Goal: Find contact information: Find contact information

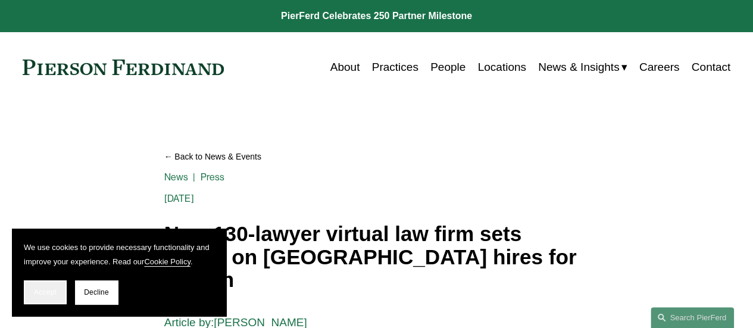
click at [42, 290] on span "Accept" at bounding box center [45, 292] width 23 height 8
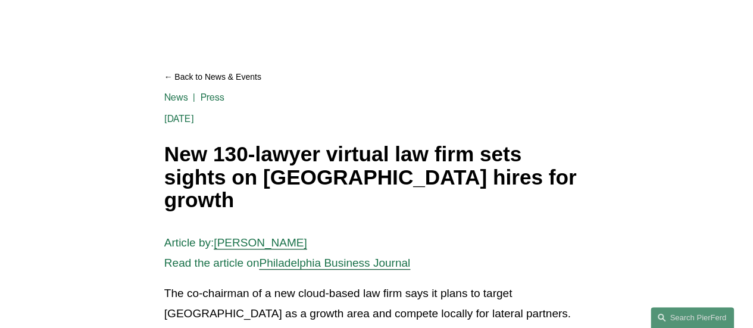
scroll to position [80, 0]
click at [358, 165] on h1 "New 130-lawyer virtual law firm sets sights on [GEOGRAPHIC_DATA] hires for grow…" at bounding box center [376, 176] width 424 height 69
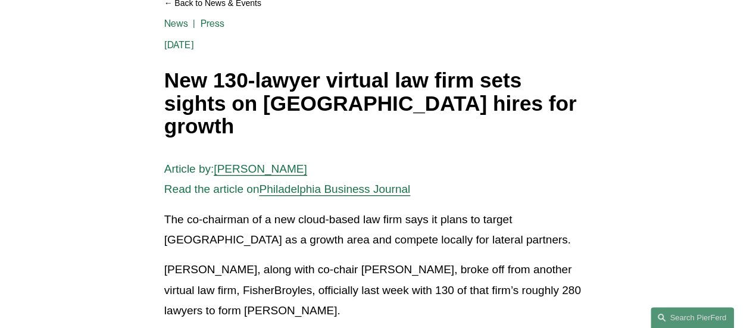
scroll to position [0, 0]
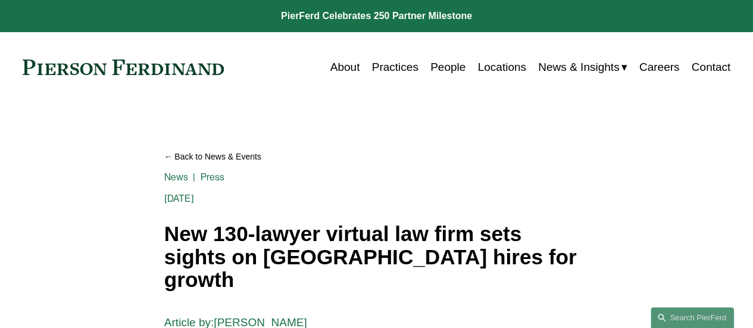
click at [397, 68] on link "Practices" at bounding box center [395, 67] width 46 height 23
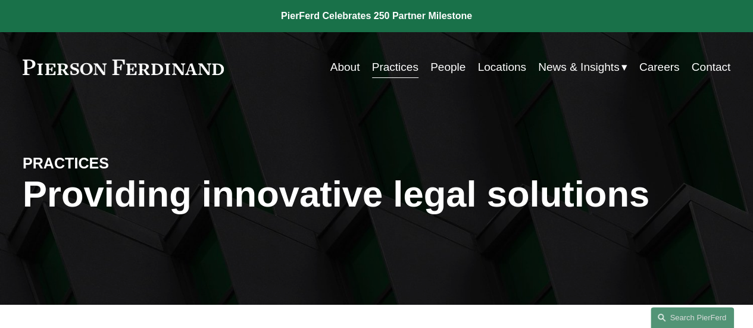
click at [706, 66] on link "Contact" at bounding box center [710, 67] width 39 height 23
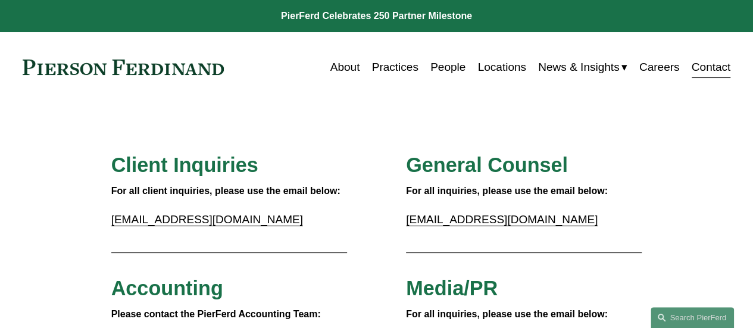
click at [28, 66] on link at bounding box center [123, 67] width 201 height 15
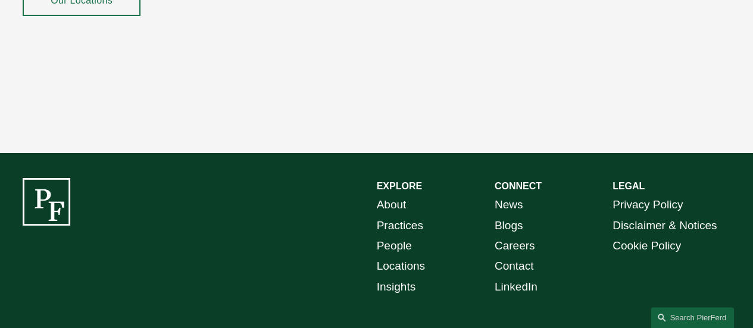
scroll to position [2103, 0]
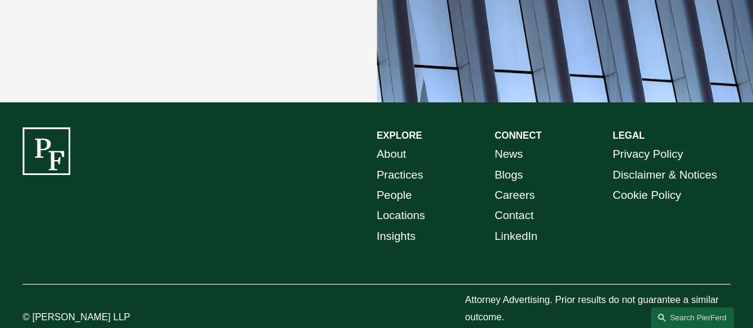
drag, startPoint x: 129, startPoint y: 293, endPoint x: 33, endPoint y: 292, distance: 96.4
click at [33, 309] on p "© [PERSON_NAME] LLP" at bounding box center [97, 317] width 148 height 17
copy p "Pierson Ferdinand LLP"
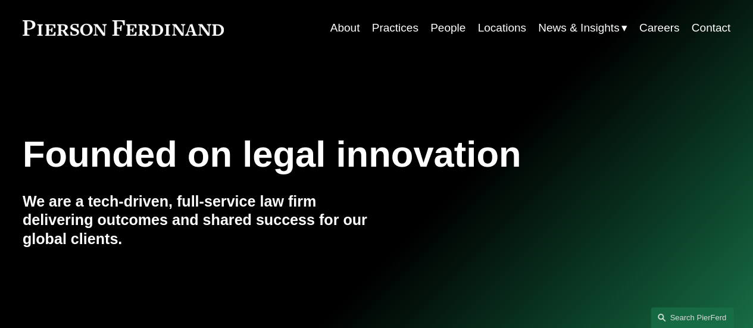
scroll to position [0, 0]
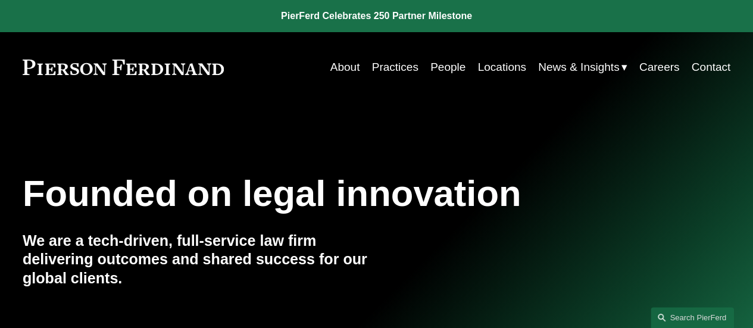
click at [706, 65] on link "Contact" at bounding box center [710, 67] width 39 height 23
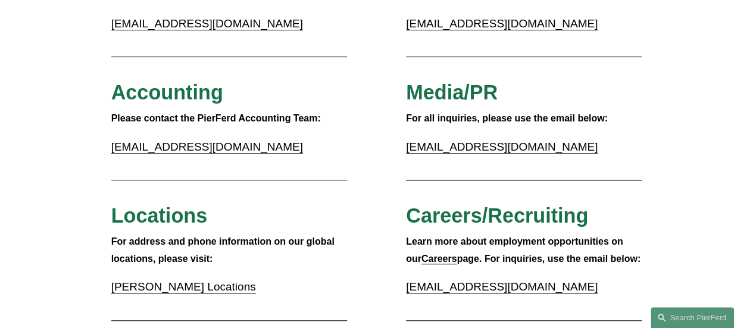
scroll to position [197, 0]
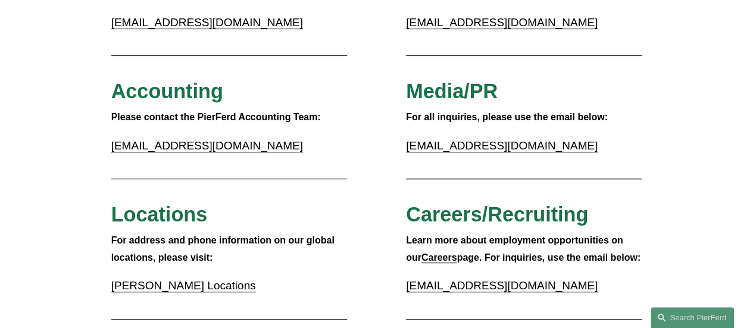
click at [434, 286] on link "[EMAIL_ADDRESS][DOMAIN_NAME]" at bounding box center [502, 285] width 192 height 12
click at [556, 246] on strong "Learn more about employment opportunities on our" at bounding box center [516, 248] width 220 height 27
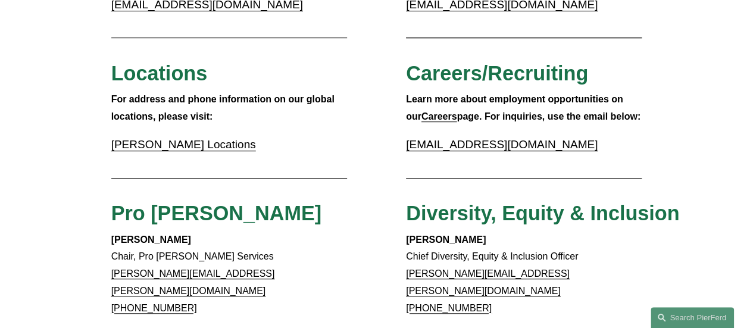
scroll to position [337, 0]
